Goal: Task Accomplishment & Management: Use online tool/utility

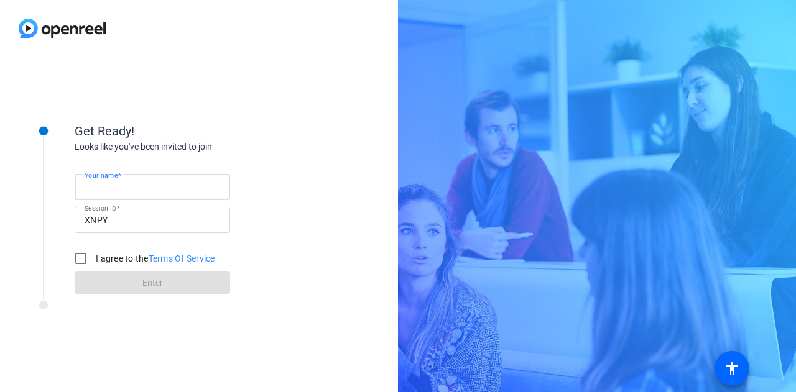
click at [177, 191] on input "Your name" at bounding box center [153, 187] width 136 height 15
type input "Gabby"
click at [80, 258] on input "I agree to the Terms Of Service" at bounding box center [80, 258] width 25 height 25
checkbox input "true"
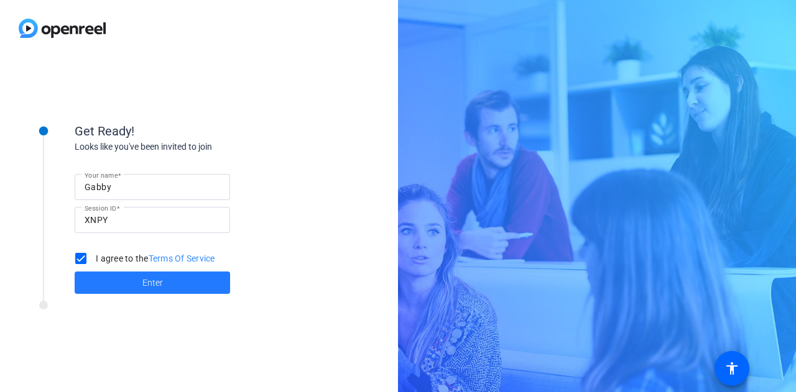
click at [142, 289] on span at bounding box center [152, 283] width 155 height 30
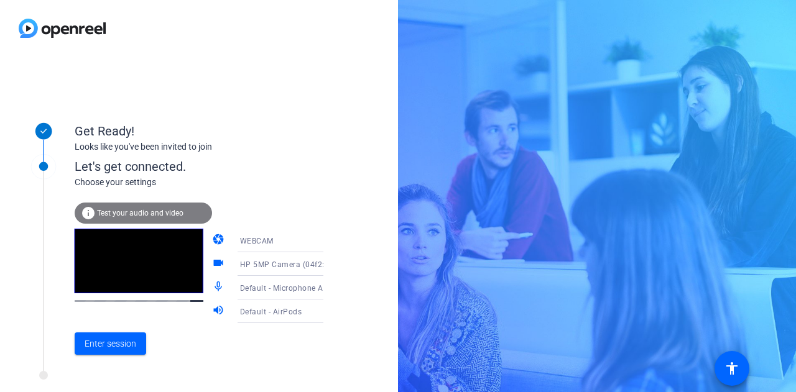
click at [139, 218] on div "info Test your audio and video" at bounding box center [143, 213] width 137 height 21
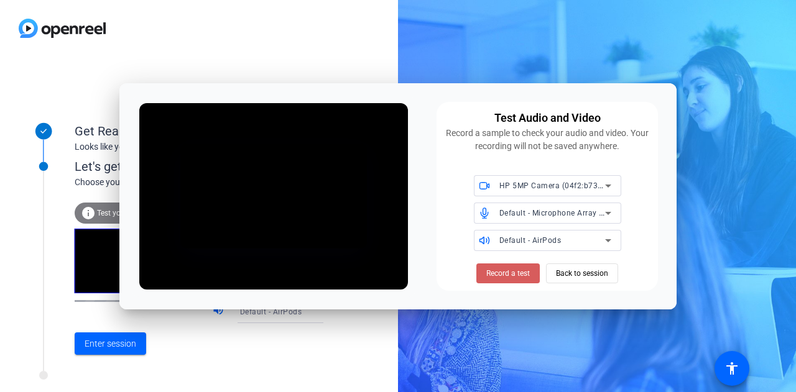
click at [514, 274] on span "Record a test" at bounding box center [508, 273] width 44 height 11
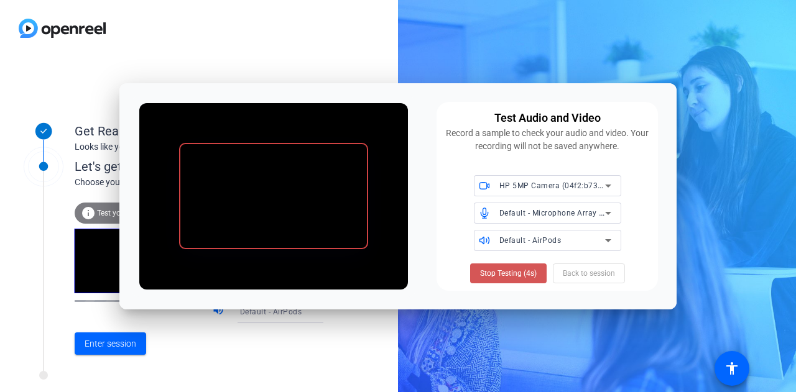
click at [514, 274] on span "Stop Testing (4s)" at bounding box center [508, 273] width 57 height 11
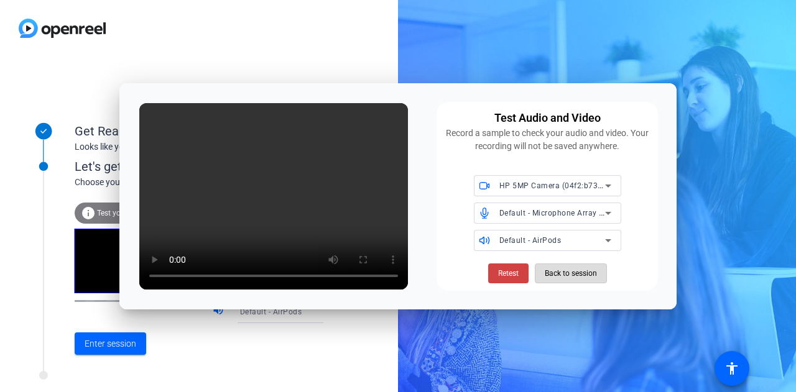
click at [579, 279] on span "Back to session" at bounding box center [571, 274] width 52 height 24
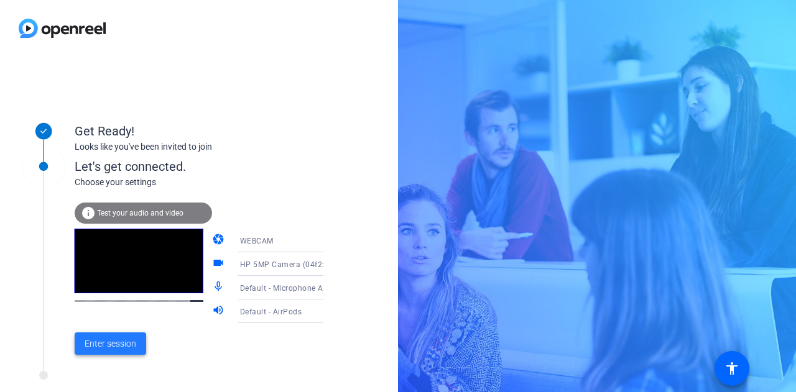
click at [125, 339] on span "Enter session" at bounding box center [111, 344] width 52 height 13
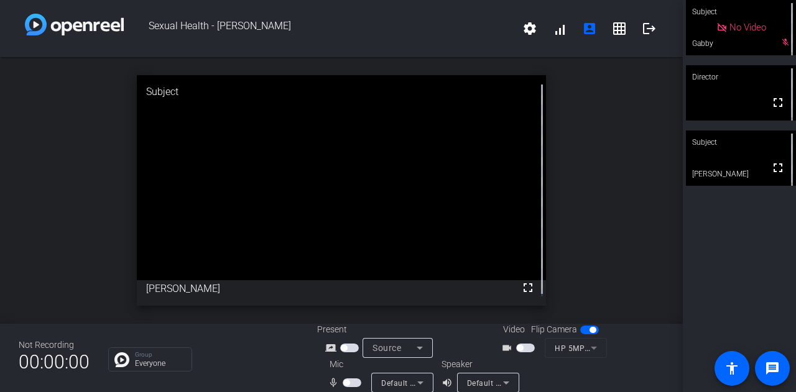
click at [351, 381] on span "button" at bounding box center [352, 383] width 19 height 9
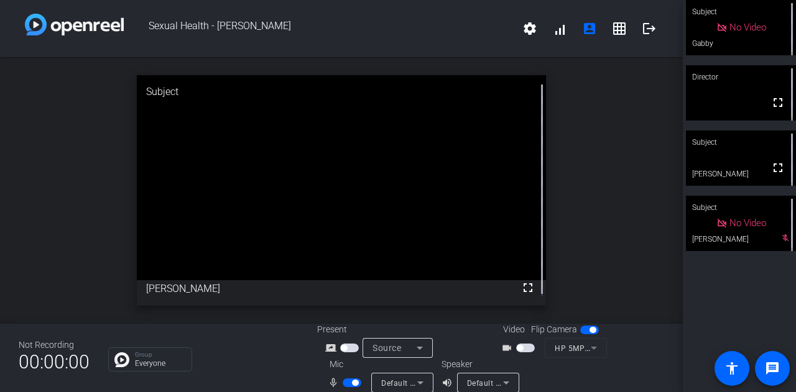
click at [346, 382] on span "button" at bounding box center [352, 383] width 19 height 9
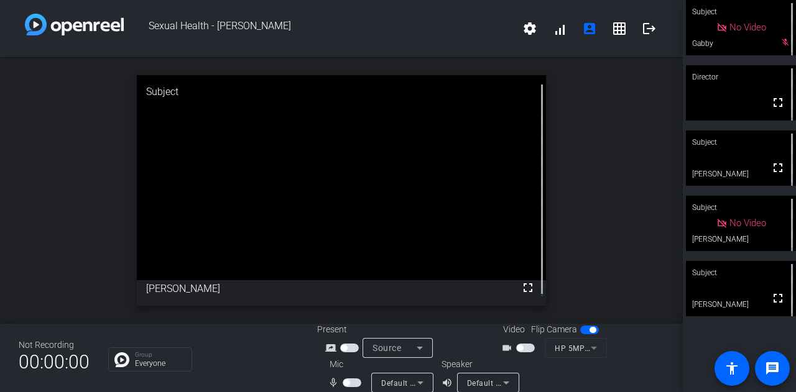
click at [353, 383] on span "button" at bounding box center [352, 383] width 19 height 9
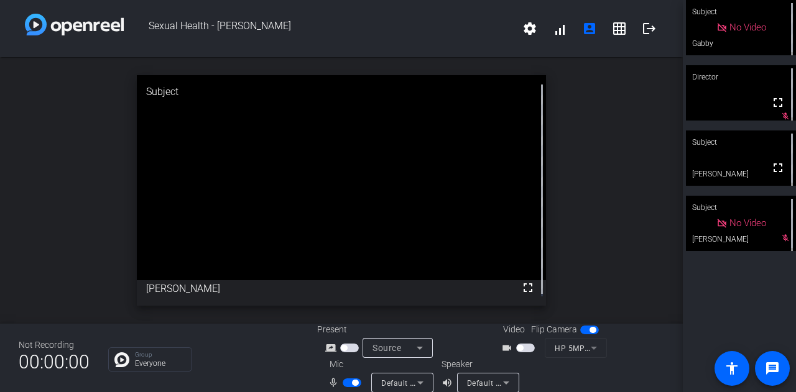
click at [343, 382] on span "button" at bounding box center [352, 383] width 19 height 9
click at [353, 382] on span "button" at bounding box center [352, 383] width 19 height 9
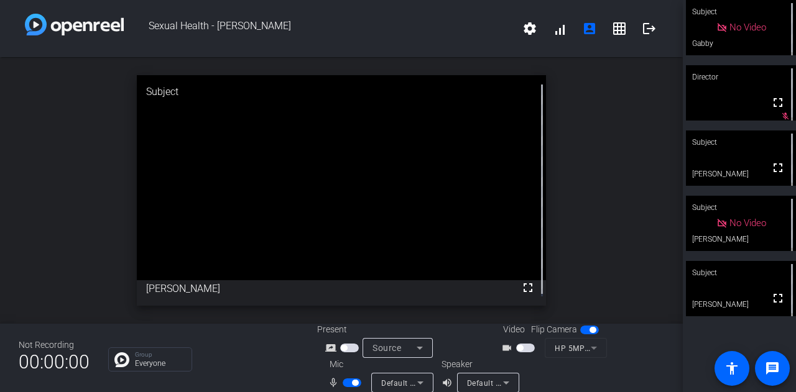
click at [712, 279] on div "Subject" at bounding box center [741, 273] width 110 height 24
click at [348, 382] on span "button" at bounding box center [352, 383] width 19 height 9
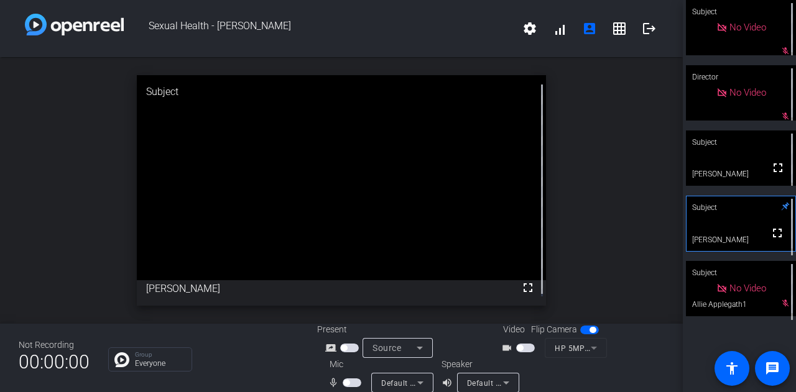
click at [348, 383] on span "button" at bounding box center [352, 383] width 19 height 9
click at [344, 383] on span "button" at bounding box center [352, 383] width 19 height 9
click at [351, 386] on span "button" at bounding box center [352, 383] width 19 height 9
click at [344, 382] on span "button" at bounding box center [352, 383] width 19 height 9
click at [352, 382] on span "button" at bounding box center [352, 383] width 19 height 9
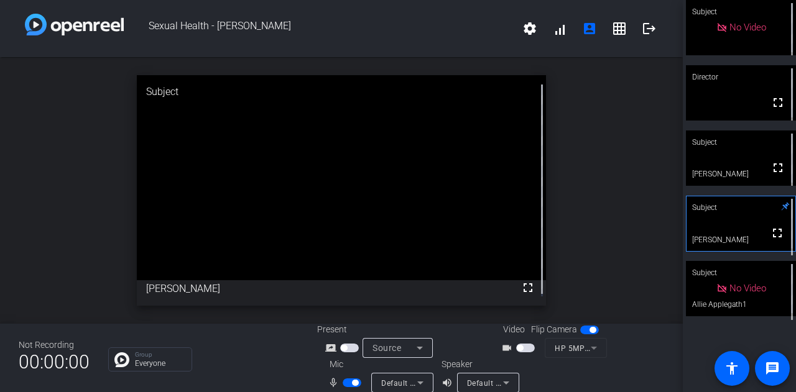
click at [347, 381] on span "button" at bounding box center [352, 383] width 19 height 9
click at [356, 379] on button "button" at bounding box center [352, 383] width 19 height 9
click at [344, 381] on span "button" at bounding box center [352, 383] width 19 height 9
click at [353, 381] on span "button" at bounding box center [352, 383] width 19 height 9
click at [347, 384] on span "button" at bounding box center [352, 383] width 19 height 9
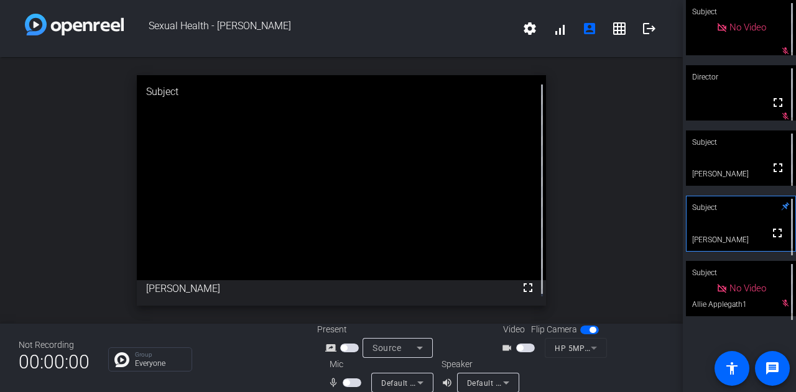
click at [352, 379] on span "button" at bounding box center [352, 383] width 19 height 9
click at [343, 382] on span "button" at bounding box center [352, 383] width 19 height 9
click at [353, 382] on span "button" at bounding box center [352, 383] width 19 height 9
click at [344, 382] on span "button" at bounding box center [352, 383] width 19 height 9
click at [352, 382] on span "button" at bounding box center [352, 383] width 19 height 9
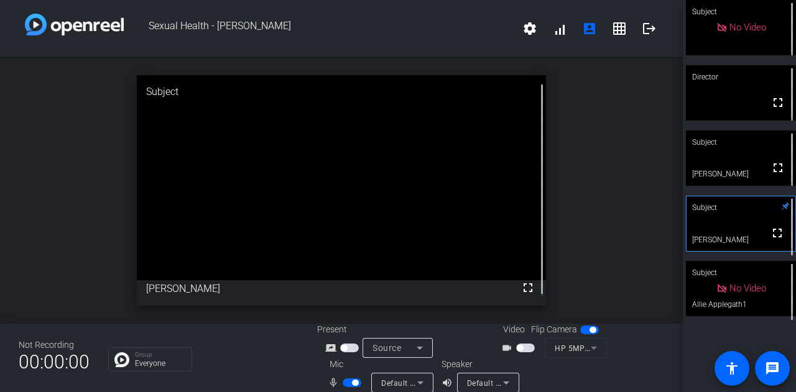
click at [345, 382] on span "button" at bounding box center [352, 383] width 19 height 9
